Goal: Task Accomplishment & Management: Use online tool/utility

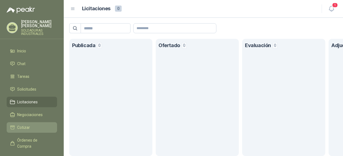
click at [24, 127] on span "Cotizar" at bounding box center [23, 127] width 13 height 6
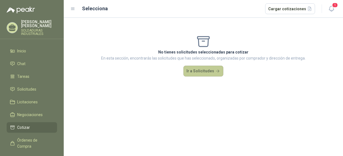
click at [211, 74] on button "Ir a Solicitudes" at bounding box center [203, 71] width 40 height 11
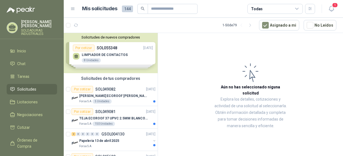
click at [122, 55] on div "Solicitudes de nuevos compradores Por cotizar SOL055348 [DATE] LIMPIADOR DE CON…" at bounding box center [111, 53] width 94 height 40
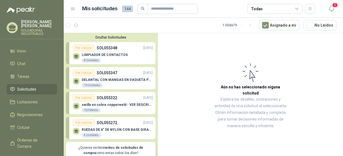
click at [108, 53] on p "LIMPIADOR DE CONTACTOS" at bounding box center [105, 55] width 46 height 4
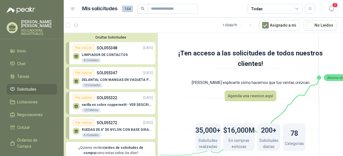
click at [122, 55] on p "LIMPIADOR DE CONTACTOS" at bounding box center [105, 55] width 46 height 4
click at [115, 54] on p "LIMPIADOR DE CONTACTOS" at bounding box center [105, 55] width 46 height 4
click at [86, 49] on div "Por cotizar" at bounding box center [84, 48] width 22 height 7
click at [129, 82] on div "DELANTAL CON MANGAS EN VAQUETA PARA SOLDADOR 10 Unidades" at bounding box center [117, 83] width 71 height 10
click at [98, 77] on div "DELANTAL CON MANGAS EN VAQUETA PARA SOLDADOR 10 Unidades" at bounding box center [113, 82] width 80 height 12
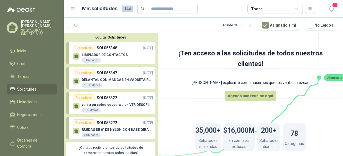
click at [88, 74] on div "Por cotizar" at bounding box center [84, 73] width 22 height 7
